Goal: Check status

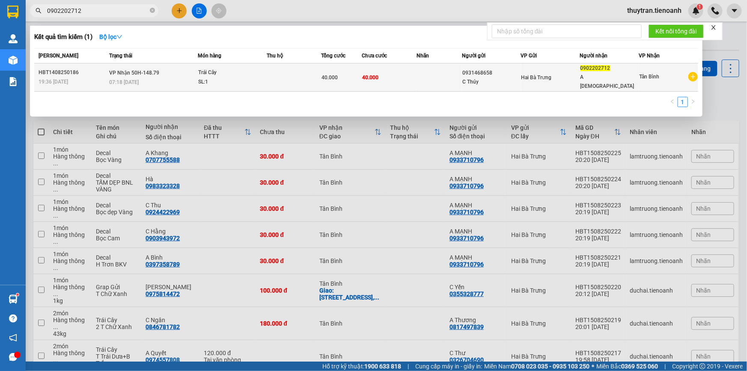
click at [331, 77] on td "40.000" at bounding box center [341, 77] width 41 height 28
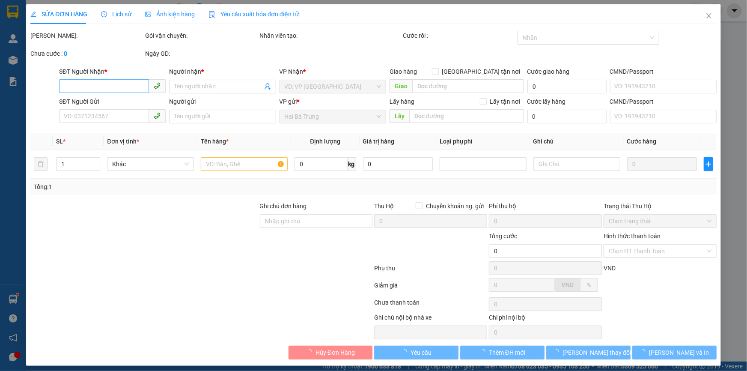
type input "0902202712"
type input "A [DEMOGRAPHIC_DATA]"
type input "0931468658"
type input "C Thúy"
type input "40.000"
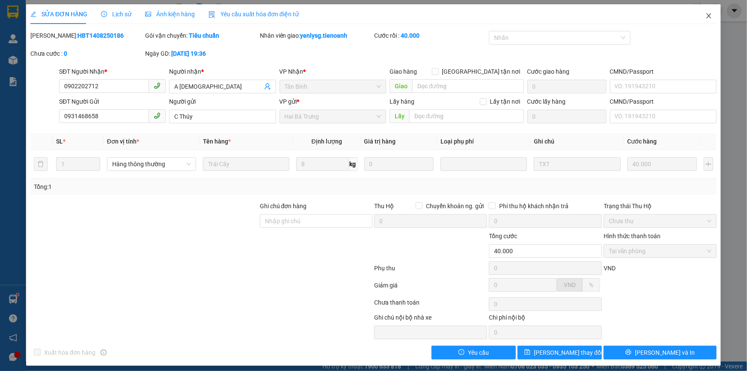
click at [702, 19] on span "Close" at bounding box center [709, 16] width 24 height 24
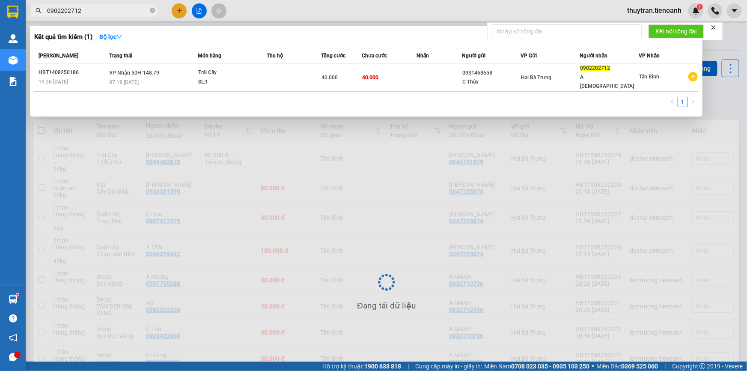
click at [113, 8] on input "0902202712" at bounding box center [97, 10] width 101 height 9
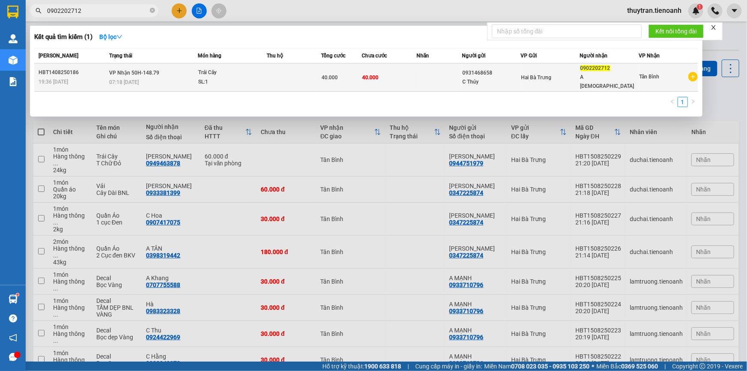
click at [351, 73] on div "40.000" at bounding box center [341, 77] width 40 height 9
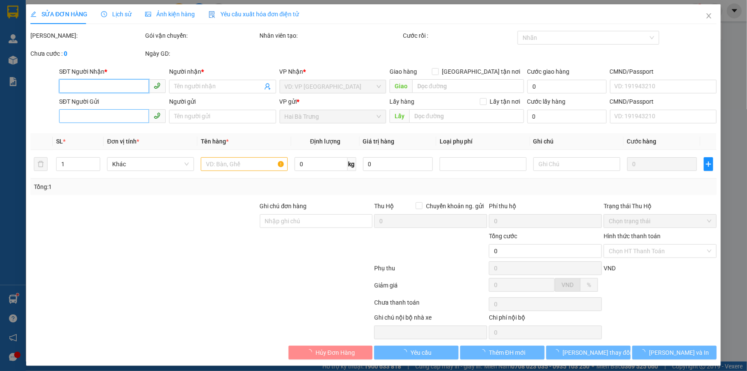
type input "0902202712"
type input "A [DEMOGRAPHIC_DATA]"
type input "0931468658"
type input "C Thúy"
type input "40.000"
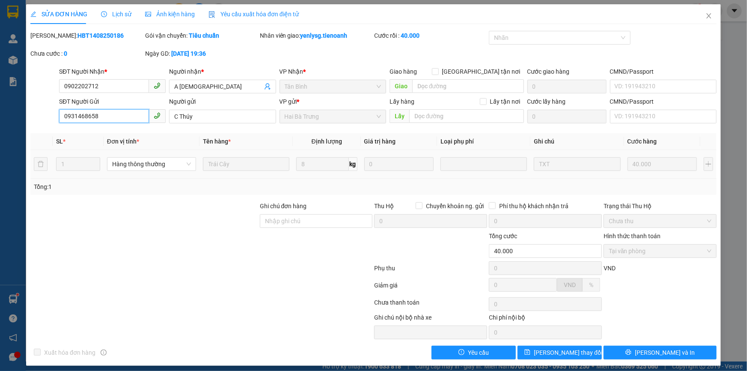
click at [103, 112] on input "0931468658" at bounding box center [104, 116] width 90 height 14
click at [109, 81] on input "0902202712" at bounding box center [104, 86] width 90 height 14
click at [708, 17] on span "Close" at bounding box center [709, 16] width 24 height 24
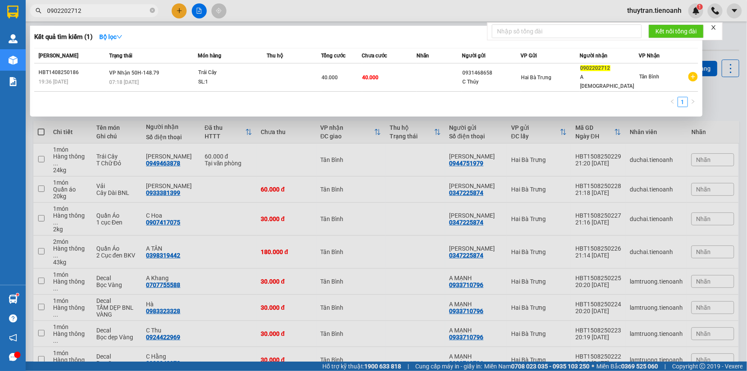
click at [112, 9] on input "0902202712" at bounding box center [97, 10] width 101 height 9
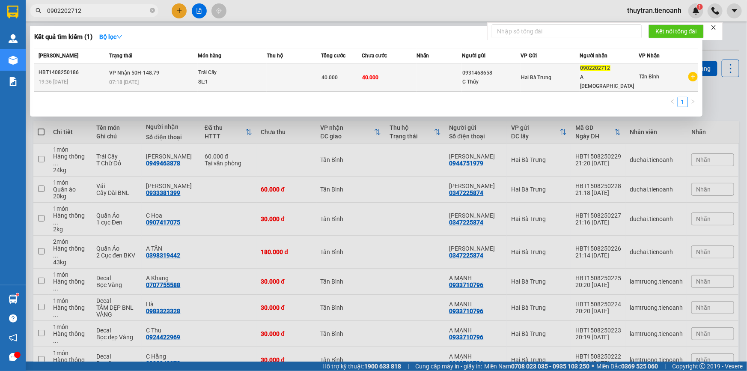
click at [111, 70] on span "VP Nhận 50H-148.79" at bounding box center [134, 73] width 50 height 6
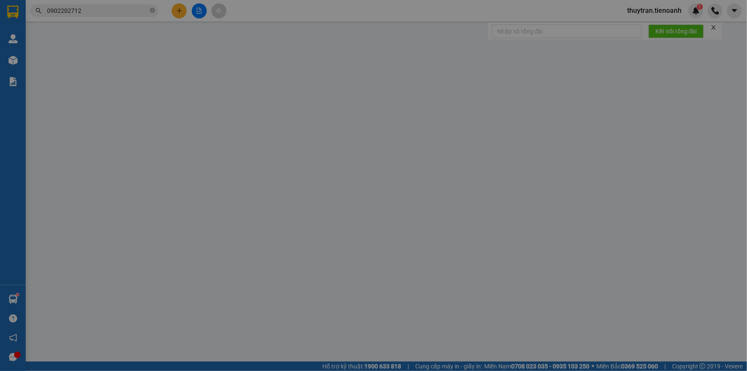
type input "0902202712"
type input "A [DEMOGRAPHIC_DATA]"
type input "0931468658"
type input "C Thúy"
type input "40.000"
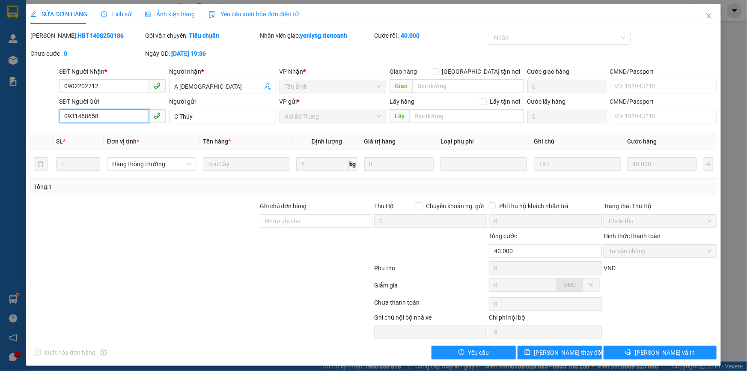
click at [107, 115] on input "0931468658" at bounding box center [104, 116] width 90 height 14
click at [704, 20] on span "Close" at bounding box center [709, 16] width 24 height 24
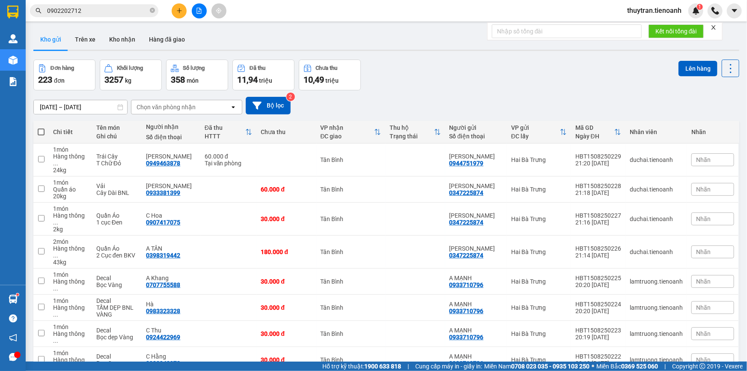
click at [104, 12] on input "0902202712" at bounding box center [97, 10] width 101 height 9
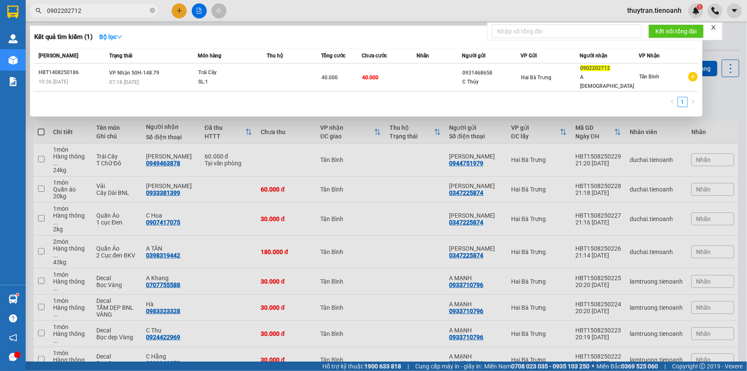
click at [87, 10] on input "0902202712" at bounding box center [97, 10] width 101 height 9
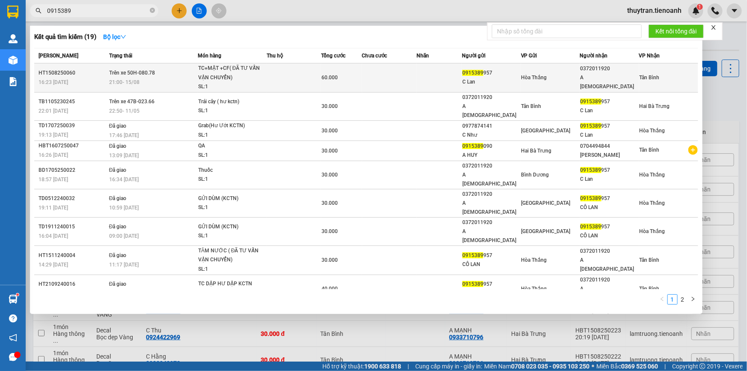
click at [189, 69] on td "Trên xe 50H-080.78 21:00 [DATE]" at bounding box center [152, 77] width 91 height 29
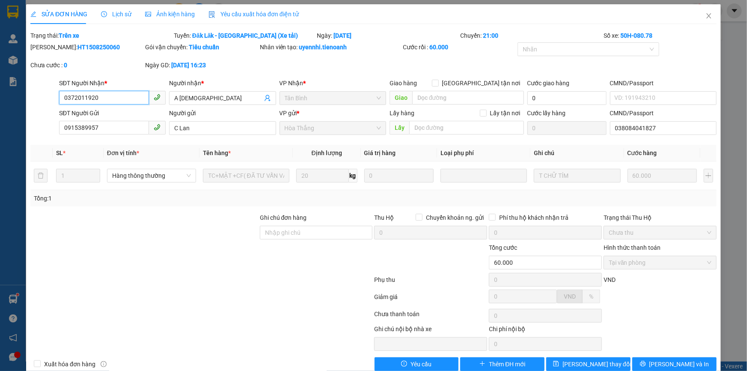
click at [112, 94] on input "0372011920" at bounding box center [104, 98] width 90 height 14
click at [106, 121] on input "0915389957" at bounding box center [104, 128] width 90 height 14
drag, startPoint x: 699, startPoint y: 20, endPoint x: 507, endPoint y: 12, distance: 192.8
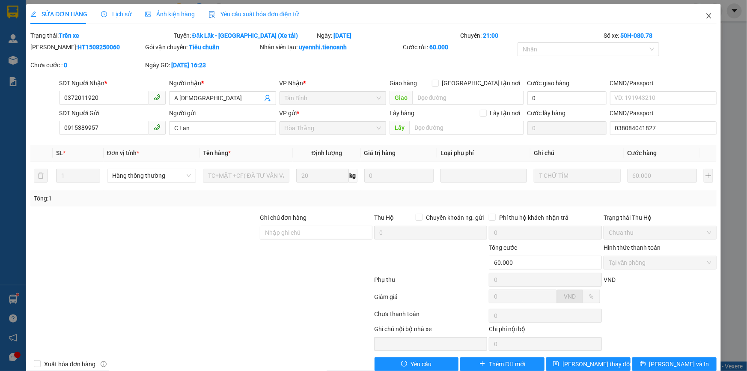
click at [705, 18] on icon "close" at bounding box center [708, 15] width 7 height 7
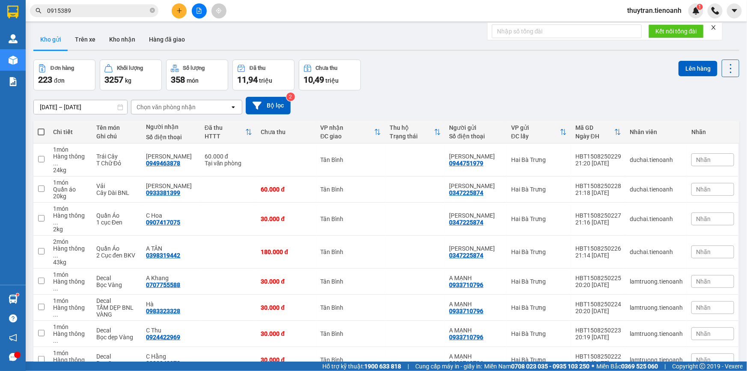
click at [111, 5] on span "0915389" at bounding box center [94, 10] width 128 height 13
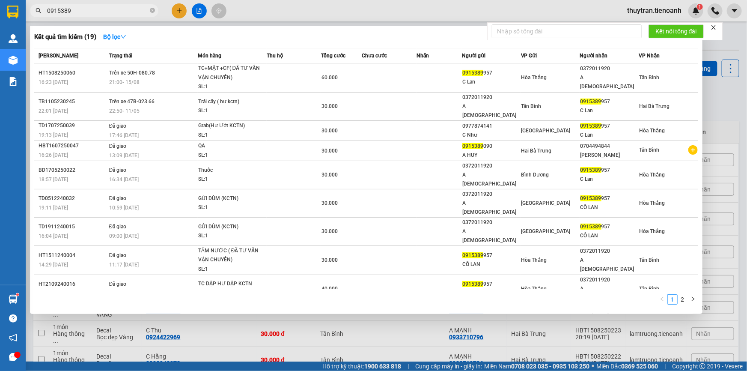
click at [112, 6] on input "0915389" at bounding box center [97, 10] width 101 height 9
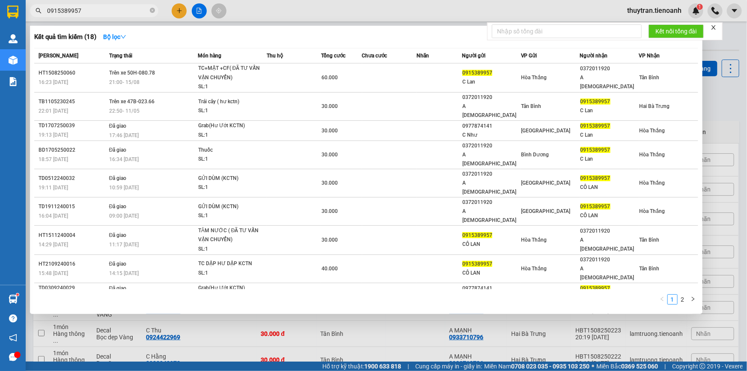
type input "0915389957"
